Goal: Task Accomplishment & Management: Manage account settings

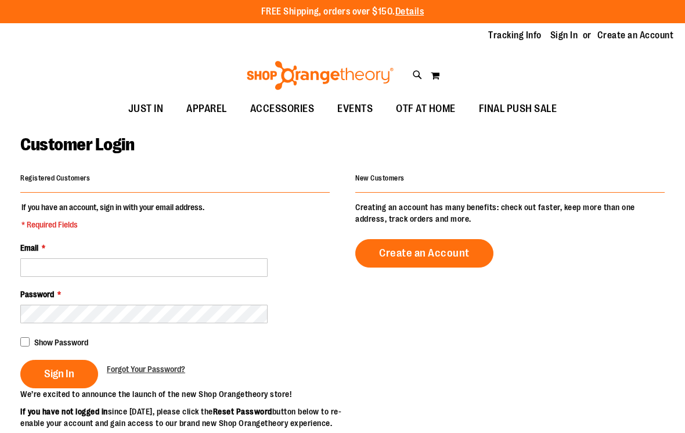
scroll to position [198, 0]
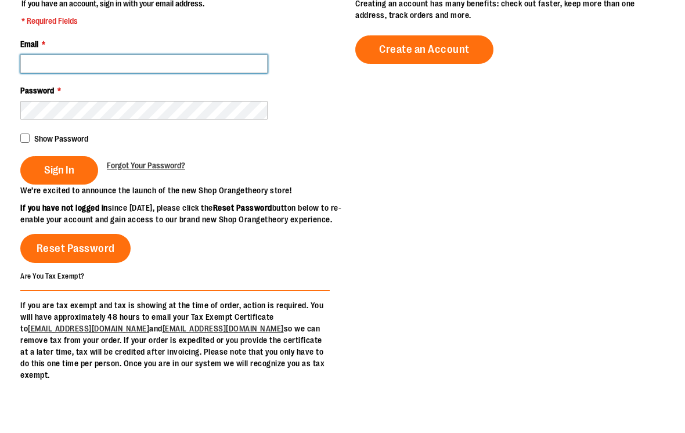
type input "**********"
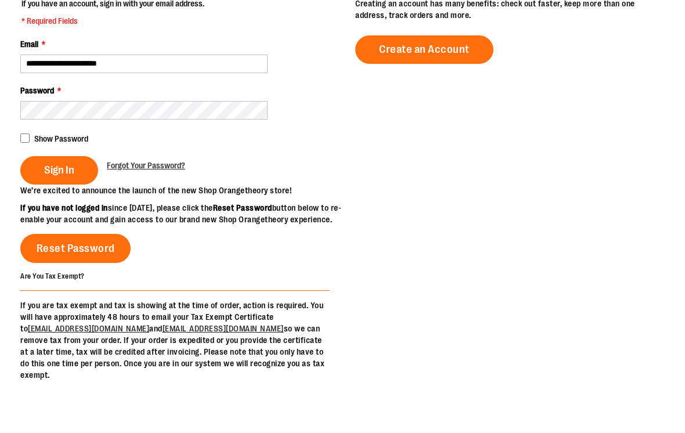
click at [56, 174] on span "Sign In" at bounding box center [59, 170] width 30 height 13
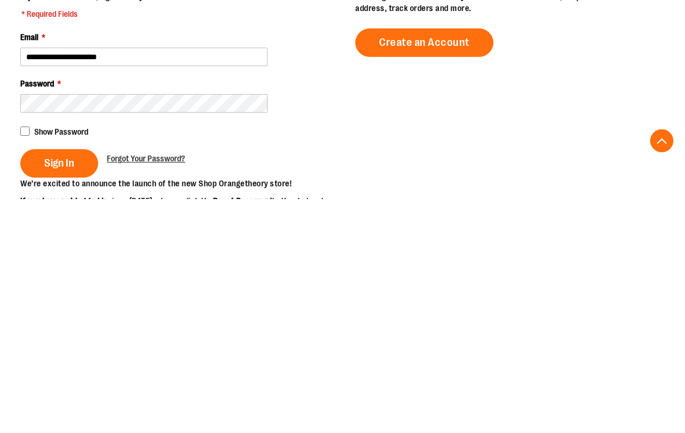
scroll to position [234, 0]
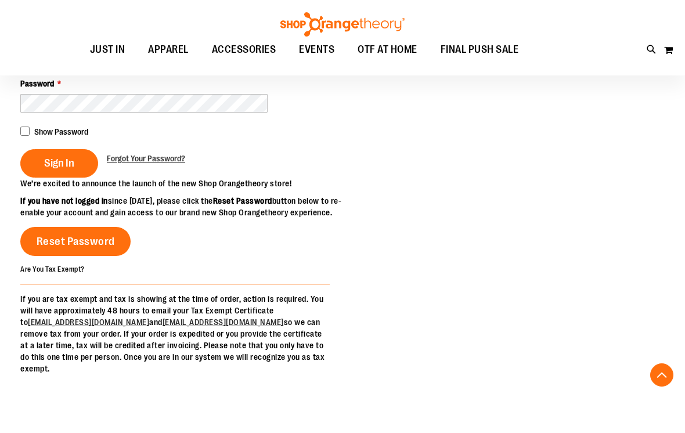
click at [53, 162] on span "Sign In" at bounding box center [59, 163] width 30 height 13
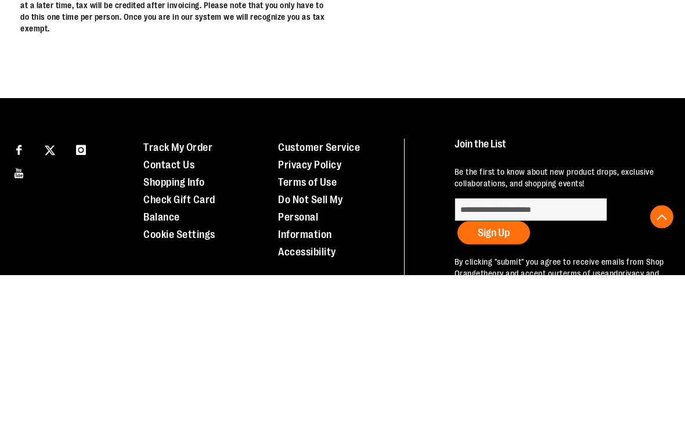
scroll to position [263, 0]
